Goal: Task Accomplishment & Management: Manage account settings

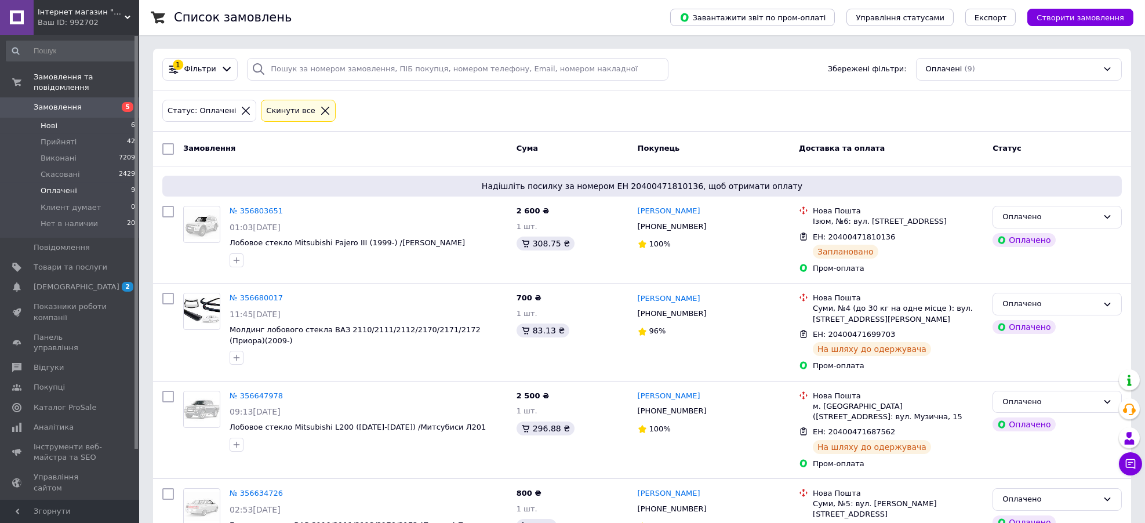
click at [56, 121] on li "Нові 6" at bounding box center [71, 126] width 142 height 16
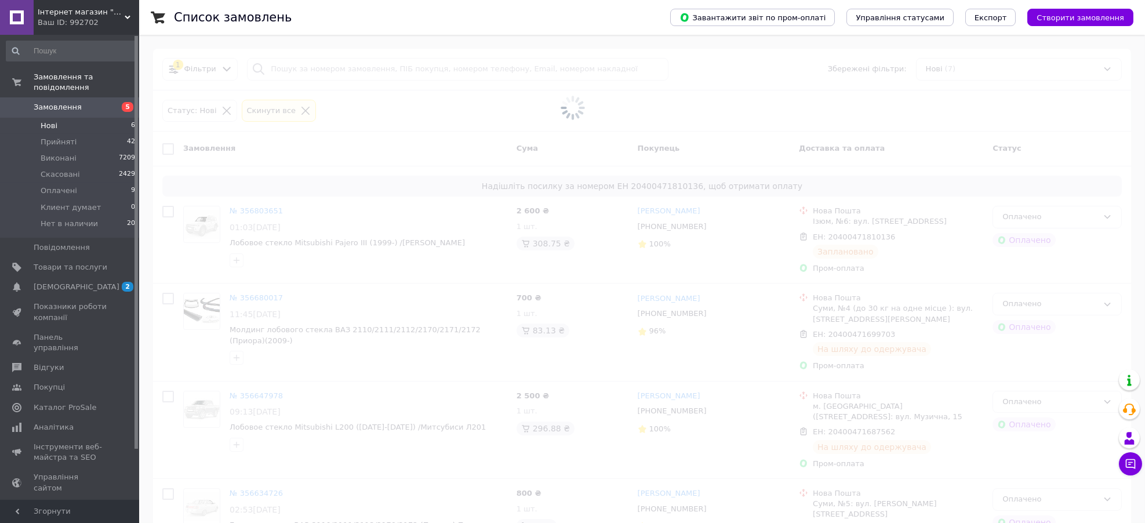
click at [456, 96] on span at bounding box center [572, 107] width 1145 height 215
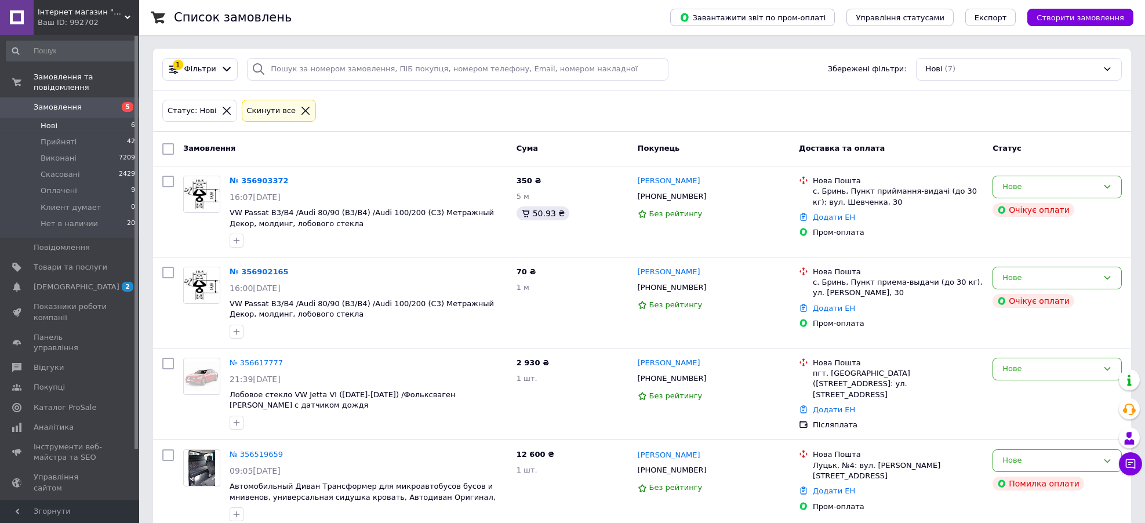
click at [359, 123] on div "Статус: Нові Cкинути все" at bounding box center [642, 110] width 964 height 27
click at [1027, 277] on div "Нове" at bounding box center [1050, 278] width 96 height 12
click at [961, 111] on div "Статус: Нові Cкинути все" at bounding box center [642, 110] width 964 height 27
click at [1051, 181] on div "Нове" at bounding box center [1050, 187] width 96 height 12
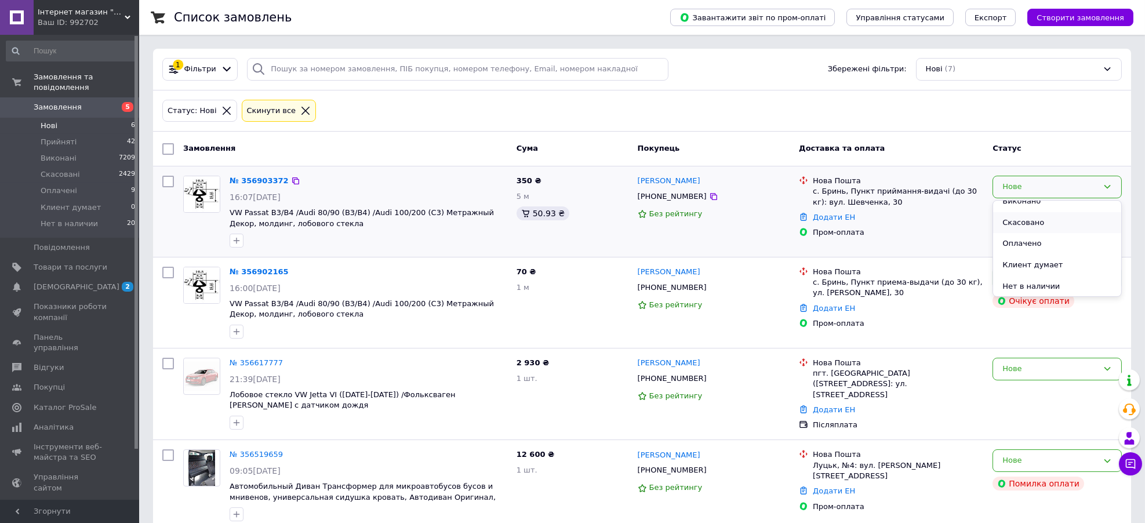
click at [1061, 223] on li "Скасовано" at bounding box center [1057, 222] width 128 height 21
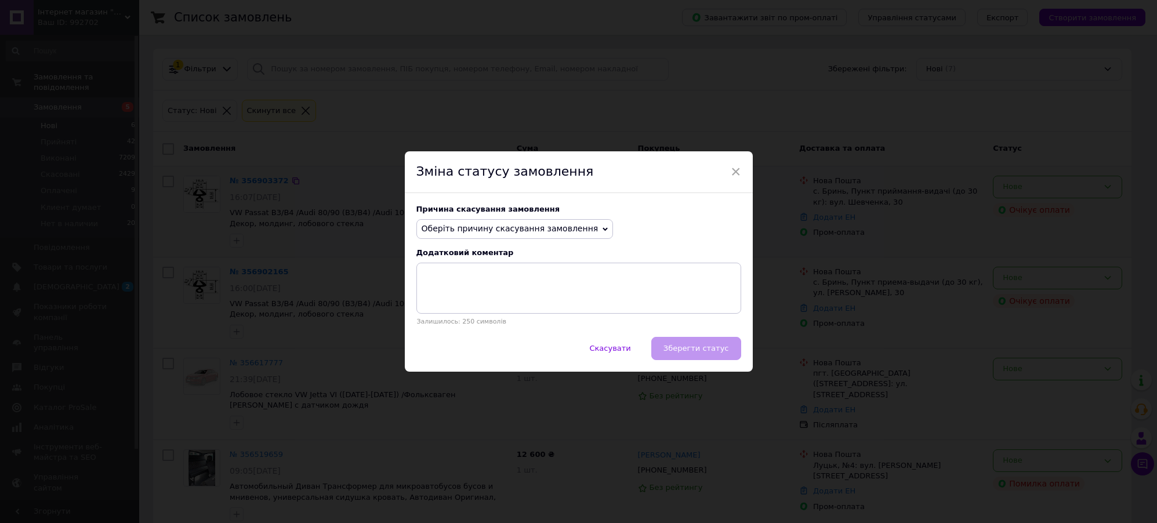
click at [474, 224] on span "Оберіть причину скасування замовлення" at bounding box center [509, 228] width 177 height 9
click at [493, 313] on li "Замовлення-дублікат" at bounding box center [515, 316] width 196 height 16
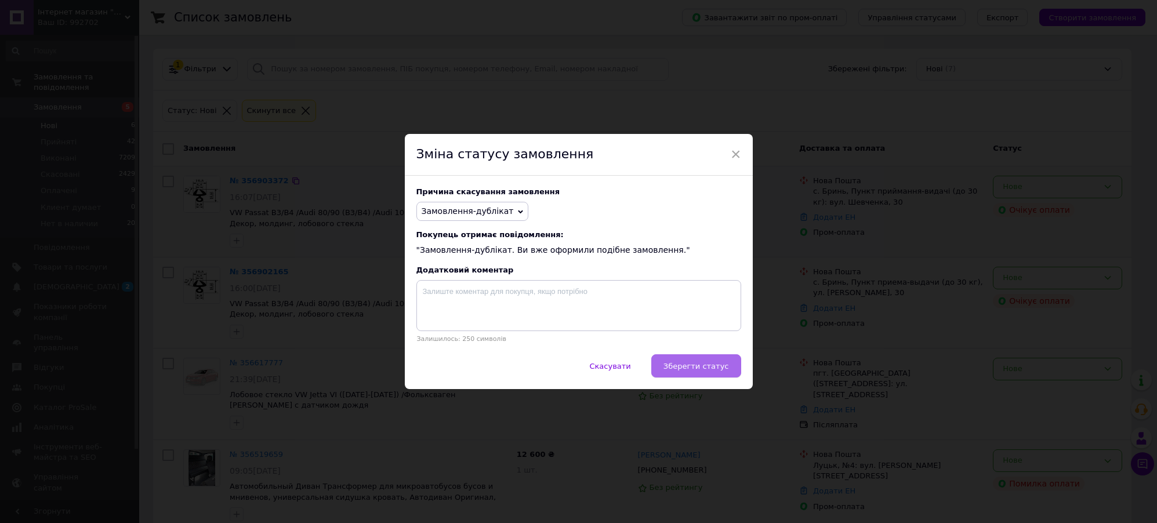
click at [729, 366] on button "Зберегти статус" at bounding box center [696, 365] width 90 height 23
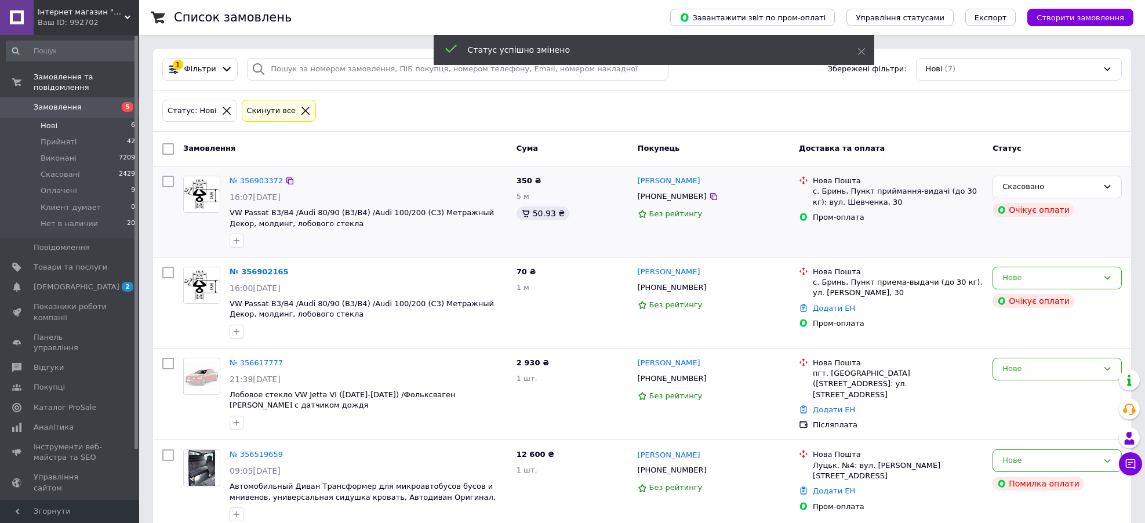
click at [450, 119] on div "Статус: Нові Cкинути все" at bounding box center [642, 110] width 964 height 27
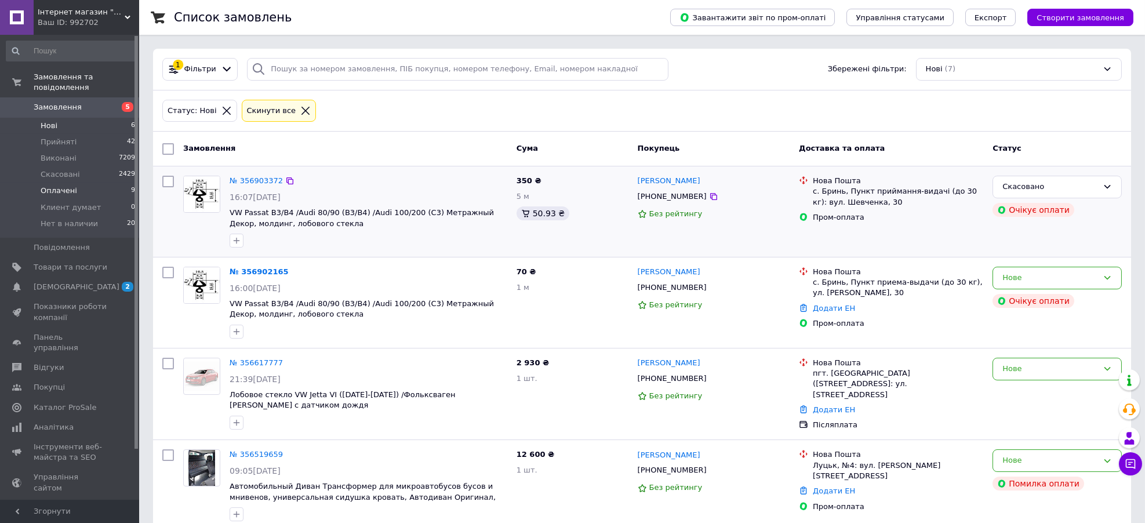
click at [68, 186] on span "Оплачені" at bounding box center [59, 191] width 37 height 10
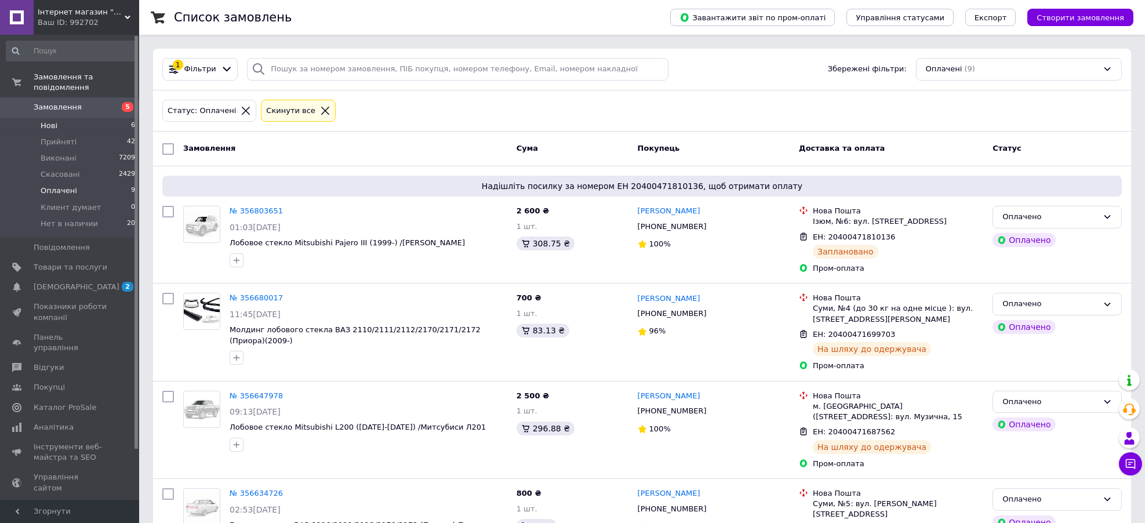
click at [60, 118] on li "Нові 6" at bounding box center [71, 126] width 142 height 16
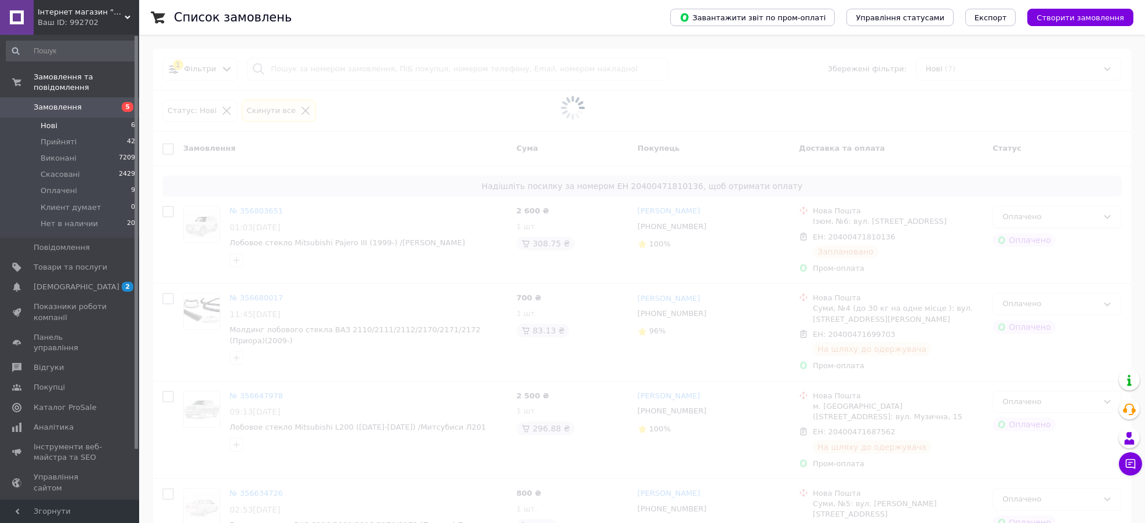
click at [60, 118] on li "Нові 6" at bounding box center [71, 126] width 142 height 16
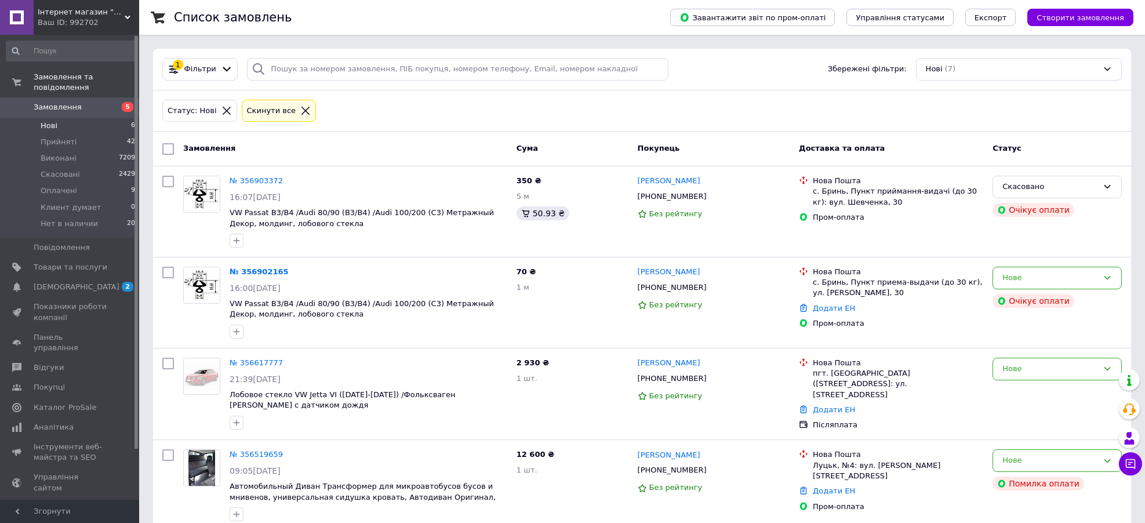
click at [395, 128] on div "Статус: Нові Cкинути все" at bounding box center [642, 111] width 978 height 42
click at [406, 130] on div "Статус: Нові Cкинути все" at bounding box center [642, 111] width 978 height 42
click at [96, 277] on link "Сповіщення 2 0" at bounding box center [71, 287] width 142 height 20
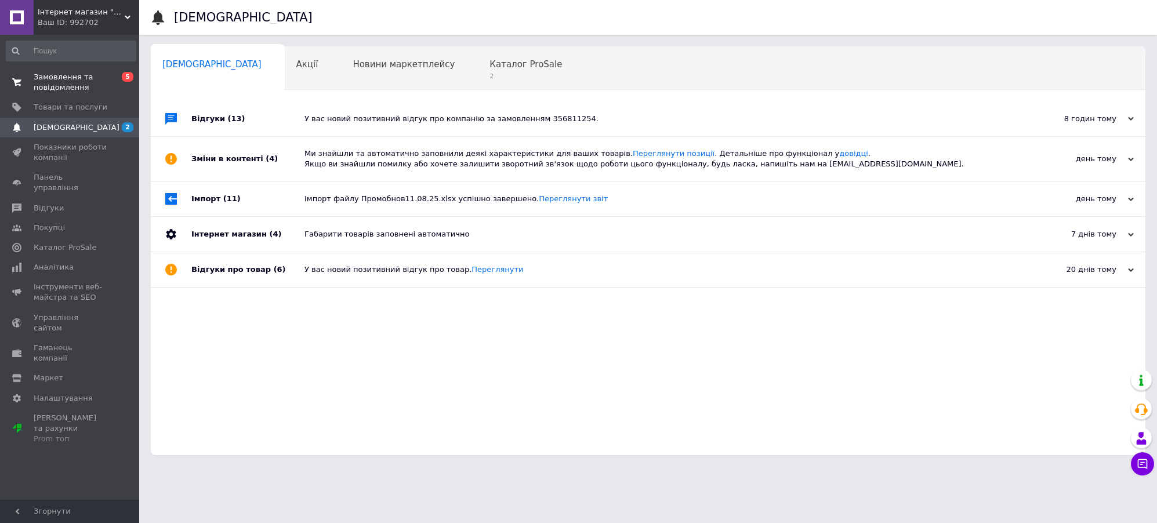
click at [48, 91] on span "Замовлення та повідомлення" at bounding box center [71, 82] width 74 height 21
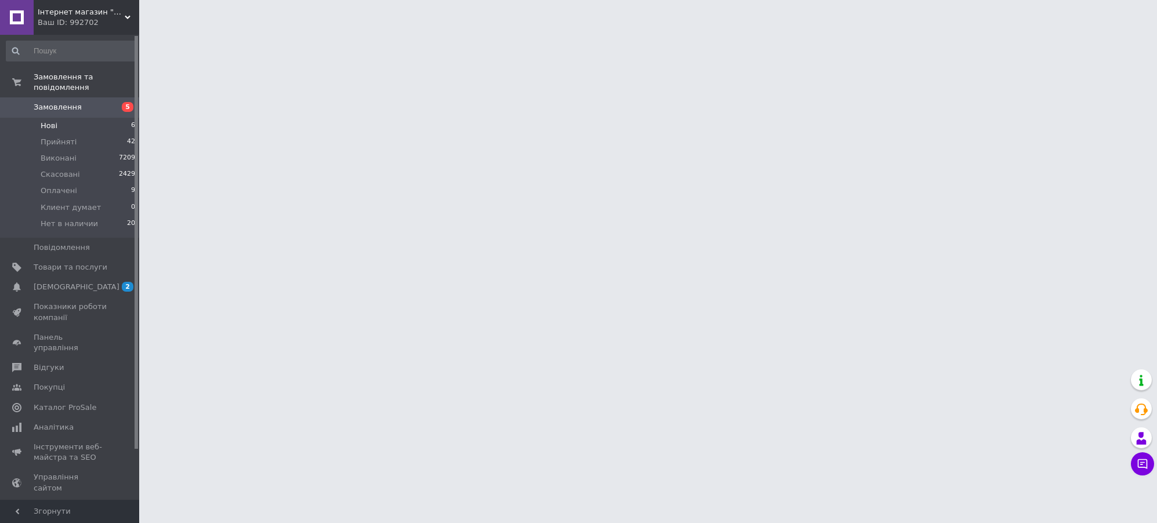
click at [75, 118] on li "Нові 6" at bounding box center [71, 126] width 142 height 16
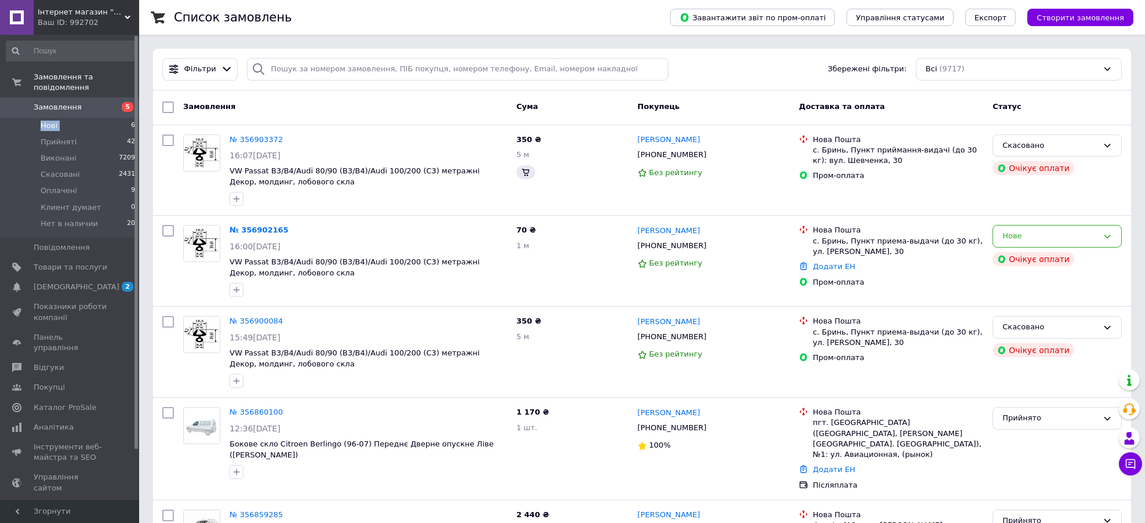
click at [51, 121] on span "Нові" at bounding box center [49, 126] width 17 height 10
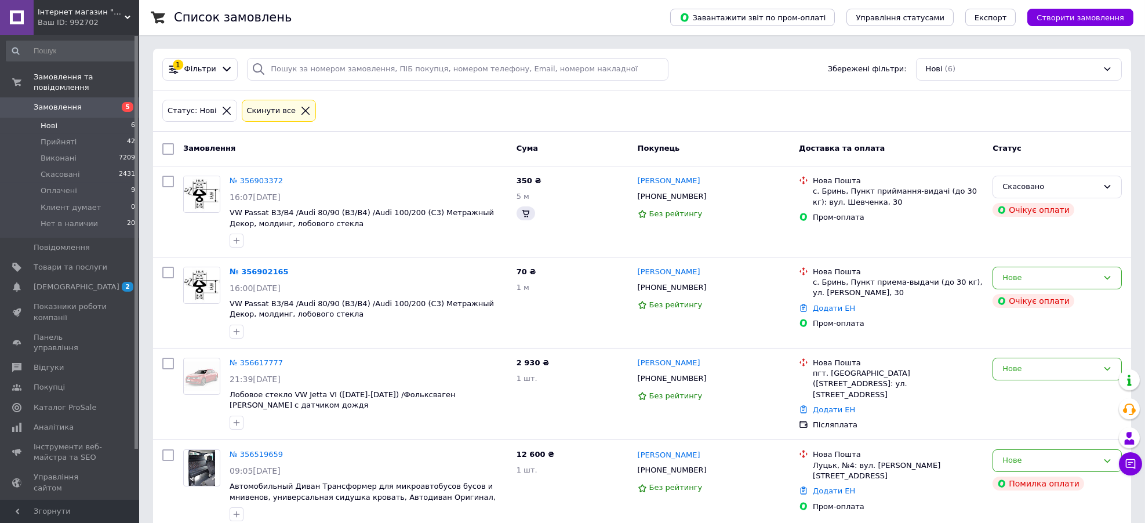
click at [482, 114] on div "Статус: Нові Cкинути все" at bounding box center [642, 110] width 964 height 27
click at [418, 109] on div "Статус: Нові Cкинути все" at bounding box center [642, 110] width 964 height 27
click at [486, 124] on div "Статус: Нові Cкинути все" at bounding box center [642, 110] width 964 height 27
click at [89, 183] on li "Оплачені 9" at bounding box center [71, 191] width 142 height 16
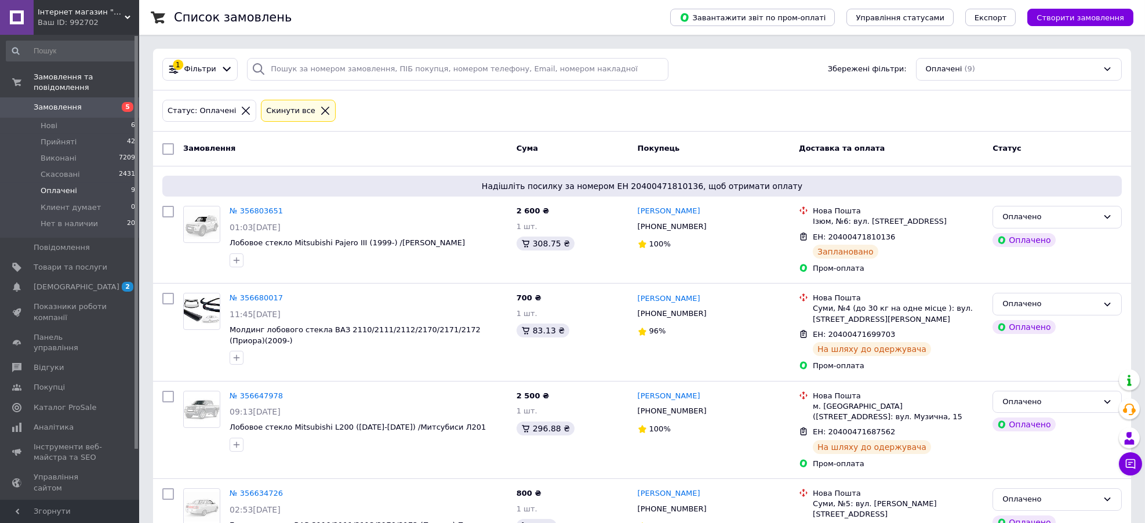
click at [467, 106] on div "Статус: Оплачені Cкинути все" at bounding box center [642, 110] width 964 height 27
drag, startPoint x: 461, startPoint y: 114, endPoint x: 419, endPoint y: 160, distance: 62.4
click at [461, 114] on div "Статус: Оплачені Cкинути все" at bounding box center [642, 110] width 964 height 27
click at [63, 118] on li "Нові 6" at bounding box center [71, 126] width 142 height 16
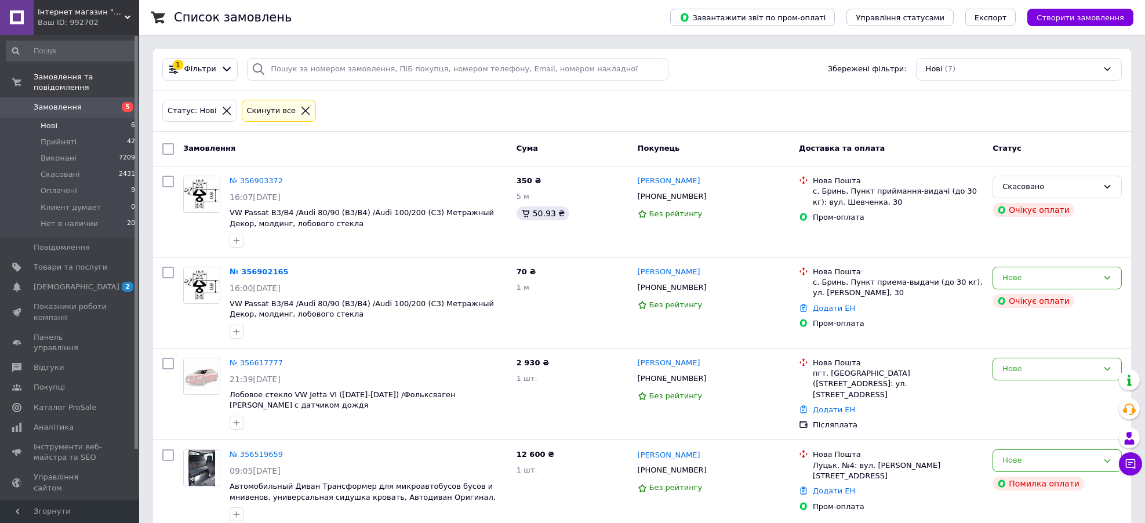
click at [75, 118] on li "Нові 6" at bounding box center [71, 126] width 142 height 16
click at [98, 183] on li "Оплачені 9" at bounding box center [71, 191] width 142 height 16
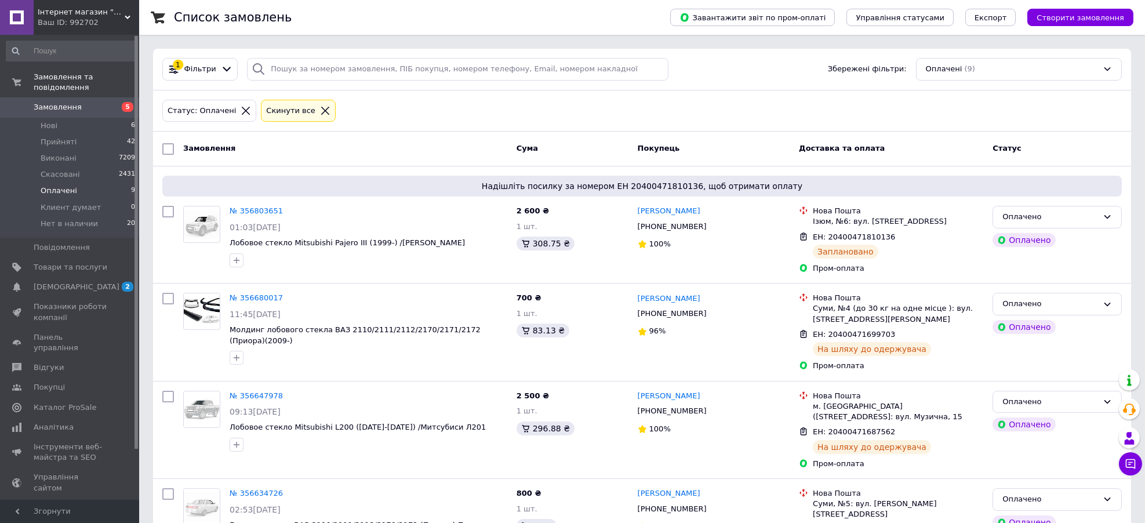
click at [421, 101] on div "Статус: Оплачені Cкинути все" at bounding box center [642, 110] width 964 height 27
click at [442, 100] on div "Статус: Оплачені Cкинути все" at bounding box center [642, 110] width 964 height 27
